Goal: Find specific page/section: Find specific page/section

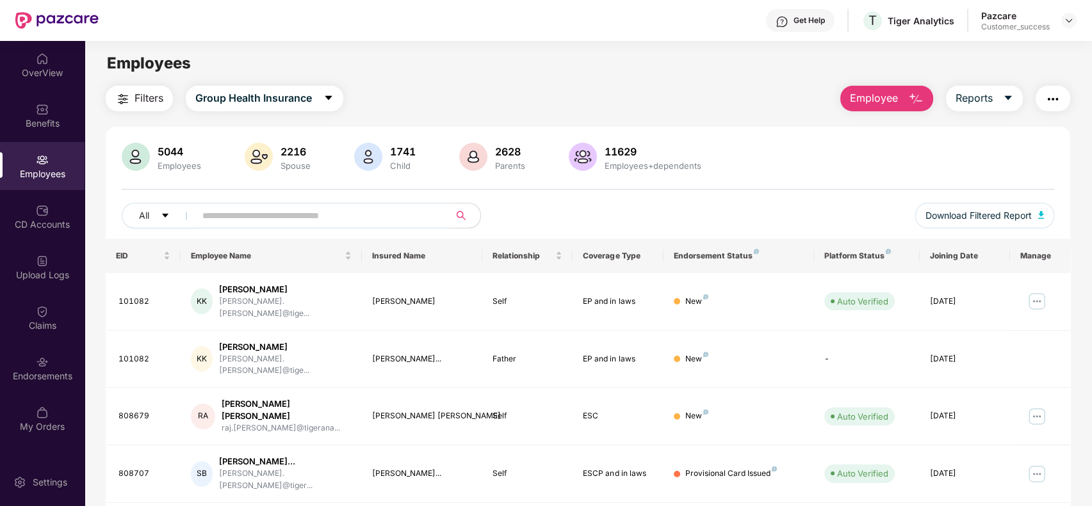
click at [308, 219] on input "text" at bounding box center [317, 215] width 230 height 19
paste input "**********"
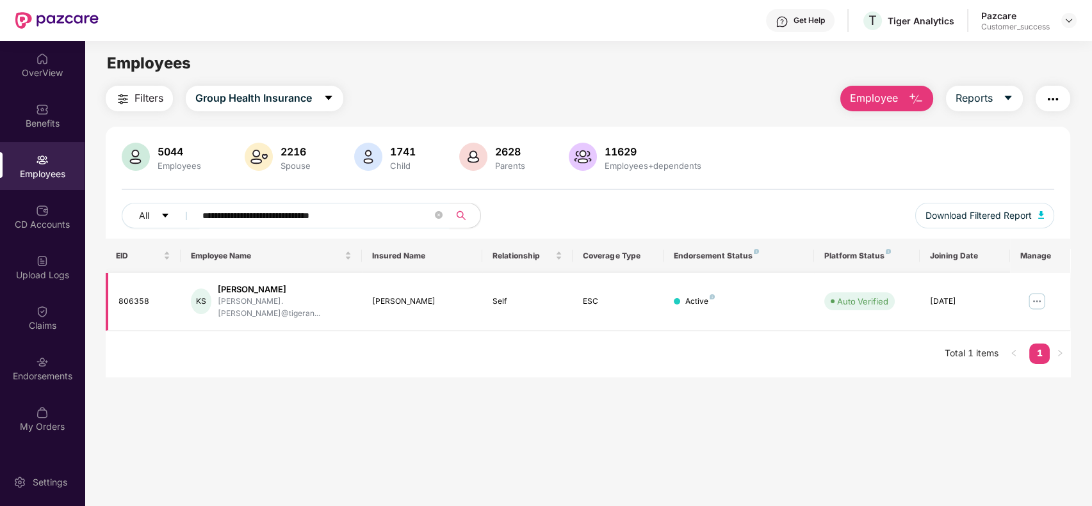
type input "**********"
click at [1033, 291] on img at bounding box center [1036, 301] width 20 height 20
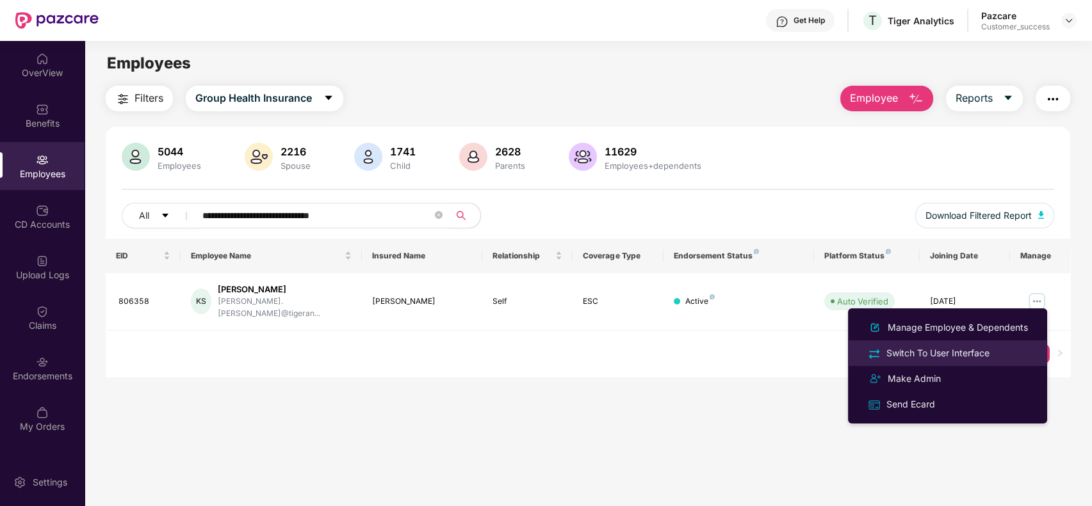
click at [996, 347] on div "Switch To User Interface" at bounding box center [947, 353] width 166 height 15
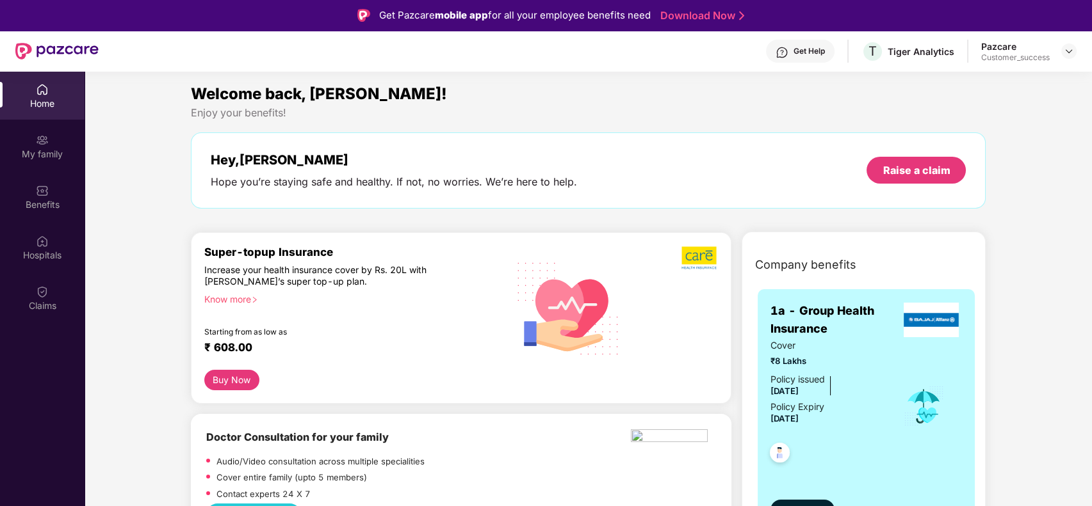
click at [71, 158] on div "My family" at bounding box center [42, 154] width 85 height 13
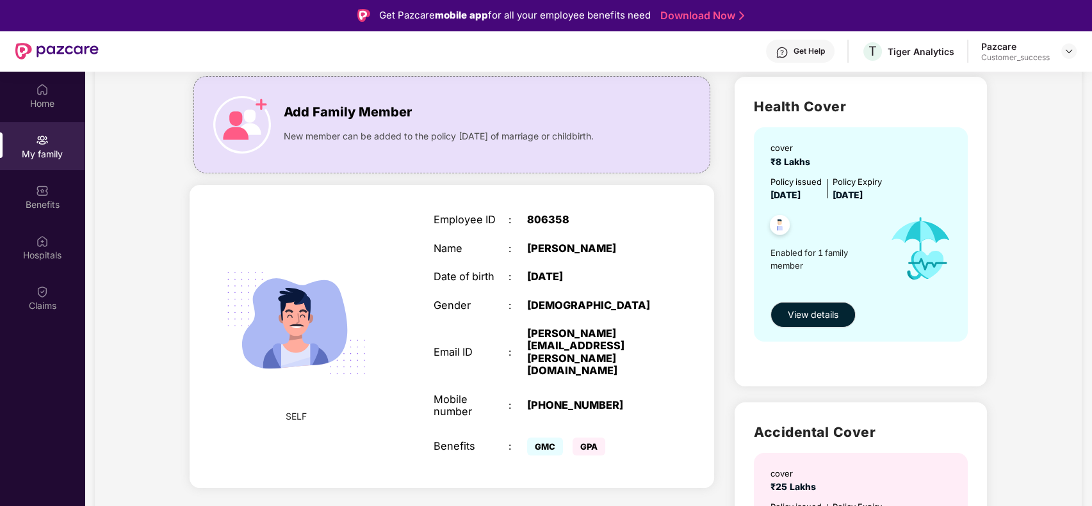
scroll to position [86, 0]
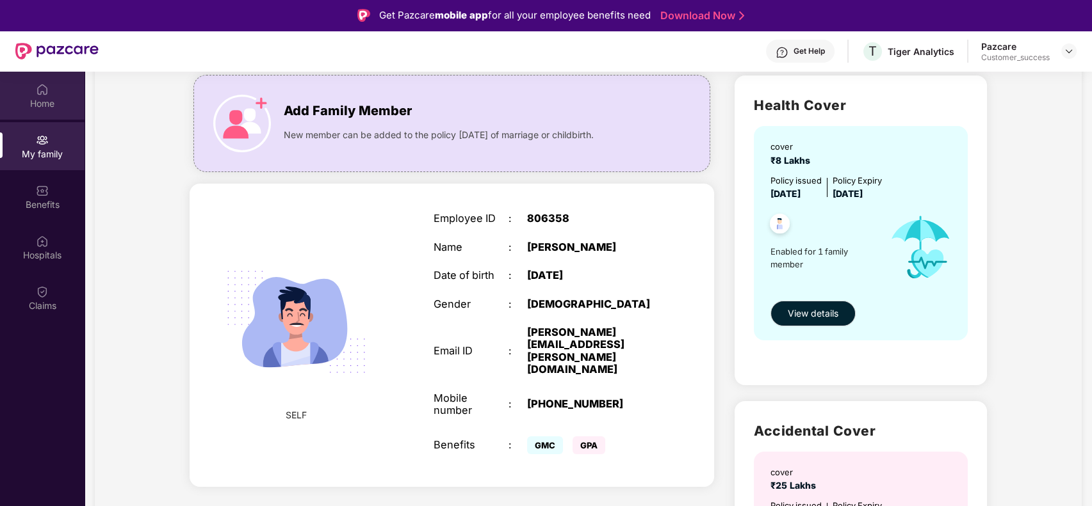
click at [46, 102] on div "Home" at bounding box center [42, 103] width 85 height 13
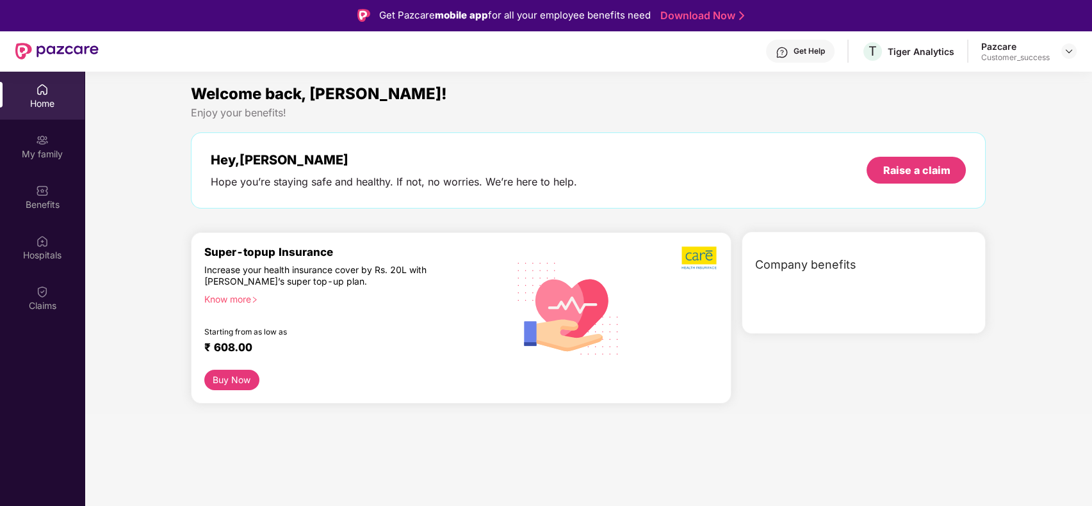
scroll to position [0, 0]
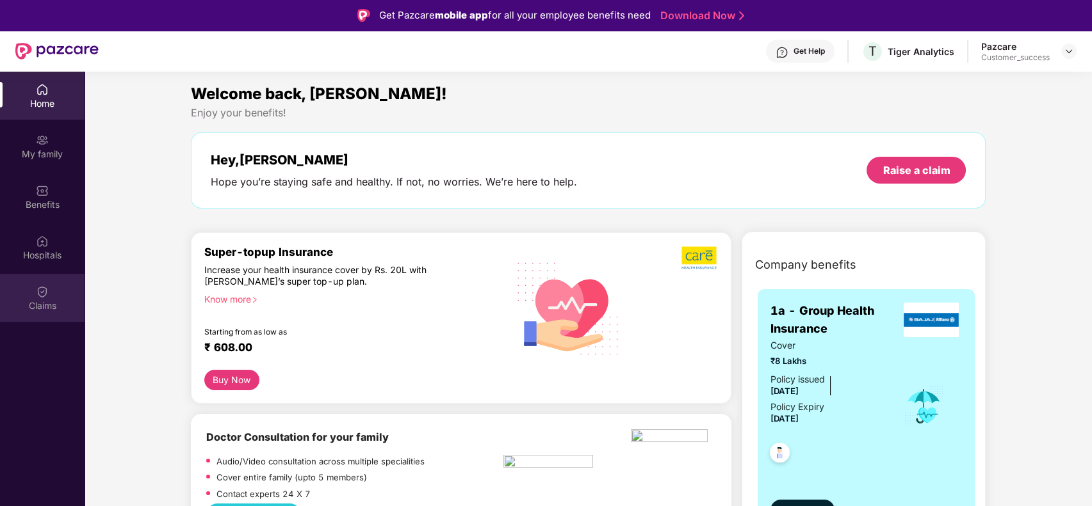
click at [35, 310] on div "Claims" at bounding box center [42, 306] width 85 height 13
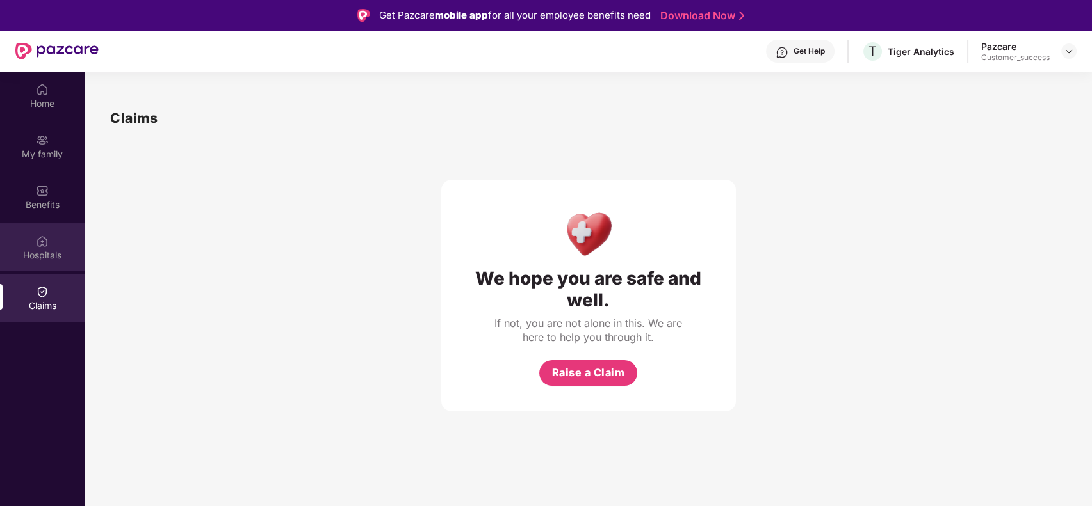
click at [25, 243] on div "Hospitals" at bounding box center [42, 247] width 85 height 48
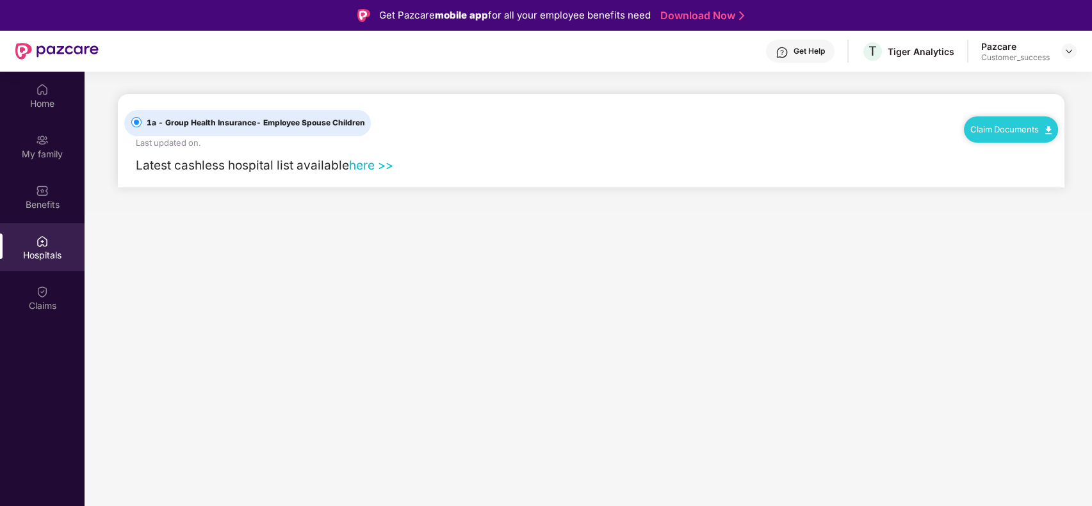
click at [978, 125] on link "Claim Documents" at bounding box center [1010, 129] width 81 height 10
click at [1050, 150] on link "Claim Form" at bounding box center [1015, 152] width 83 height 28
